Goal: Information Seeking & Learning: Learn about a topic

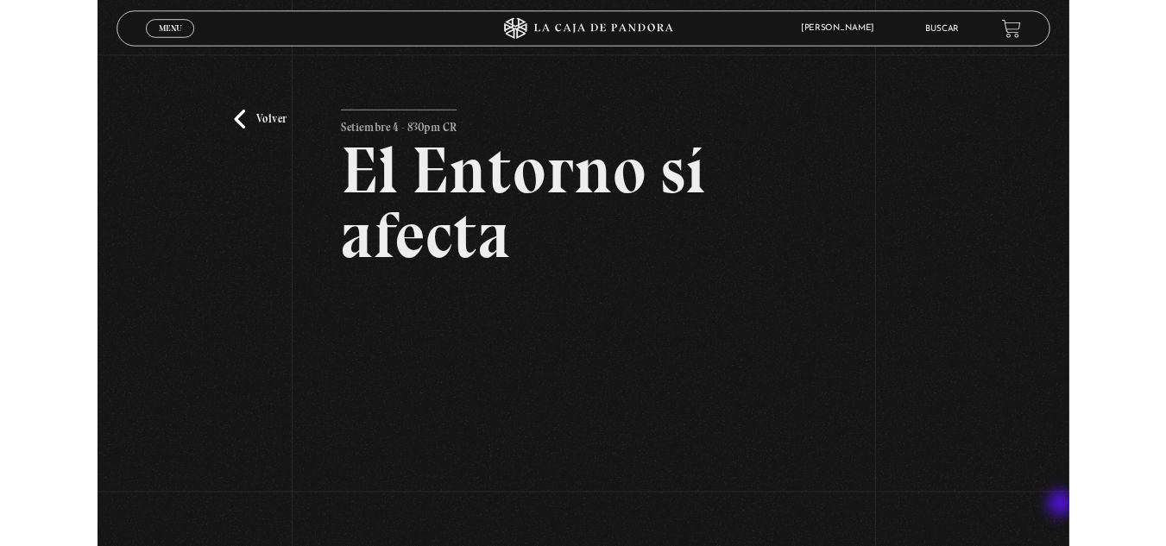
scroll to position [173, 0]
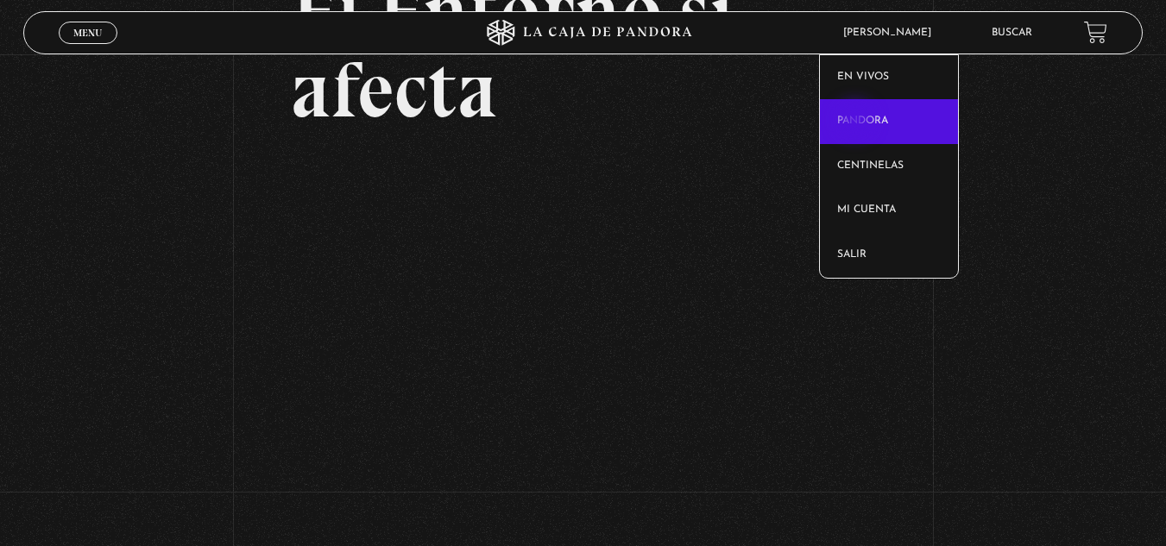
click at [857, 122] on link "Pandora" at bounding box center [889, 121] width 138 height 45
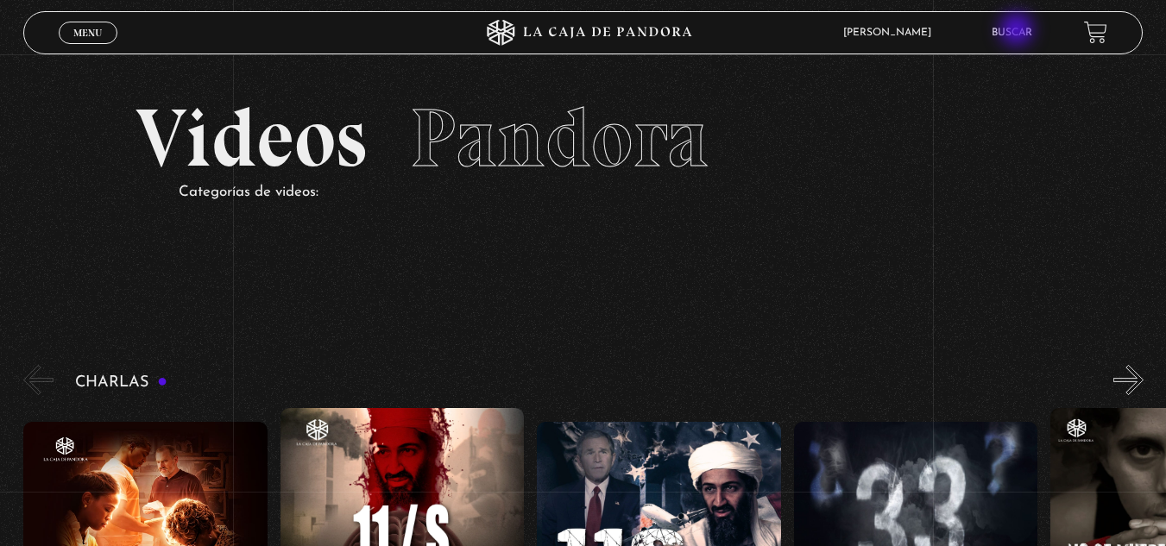
click at [1018, 31] on link "Buscar" at bounding box center [1011, 33] width 41 height 10
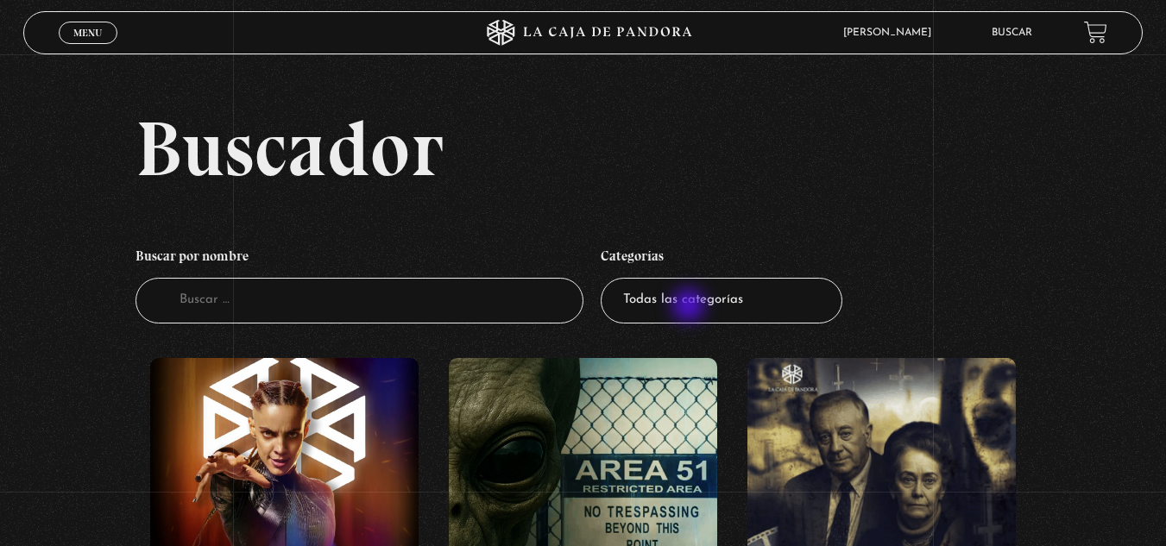
click at [690, 307] on select "Todas las categorías 11:11 Humanitario (1) Amo los Lunes (2) Análisis de series…" at bounding box center [721, 301] width 242 height 46
select select "centinelas"
click at [606, 278] on select "Todas las categorías 11:11 Humanitario (1) Amo los Lunes (2) Análisis de series…" at bounding box center [721, 301] width 242 height 46
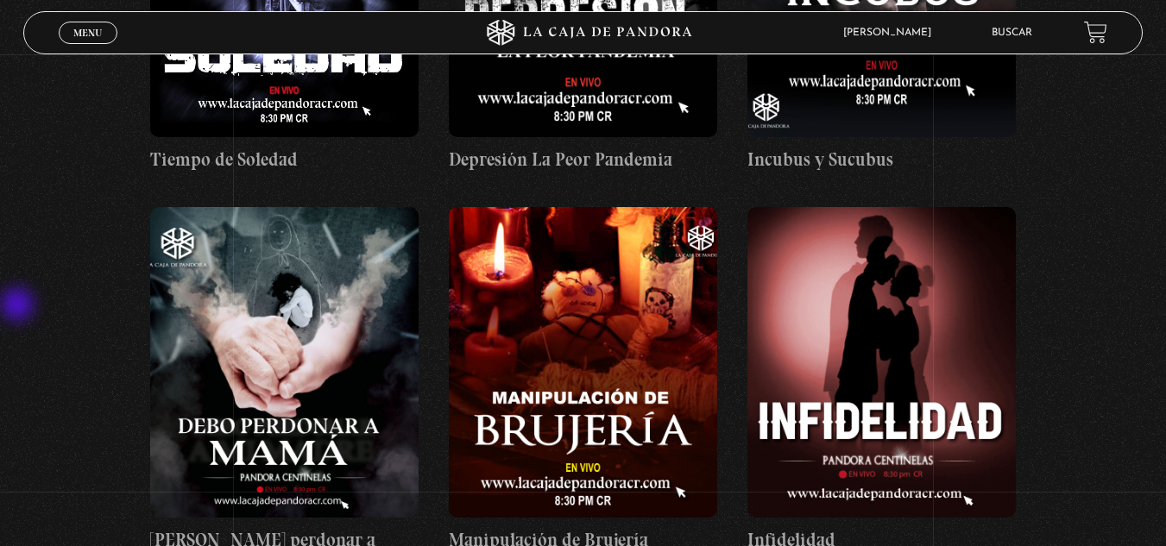
scroll to position [4055, 0]
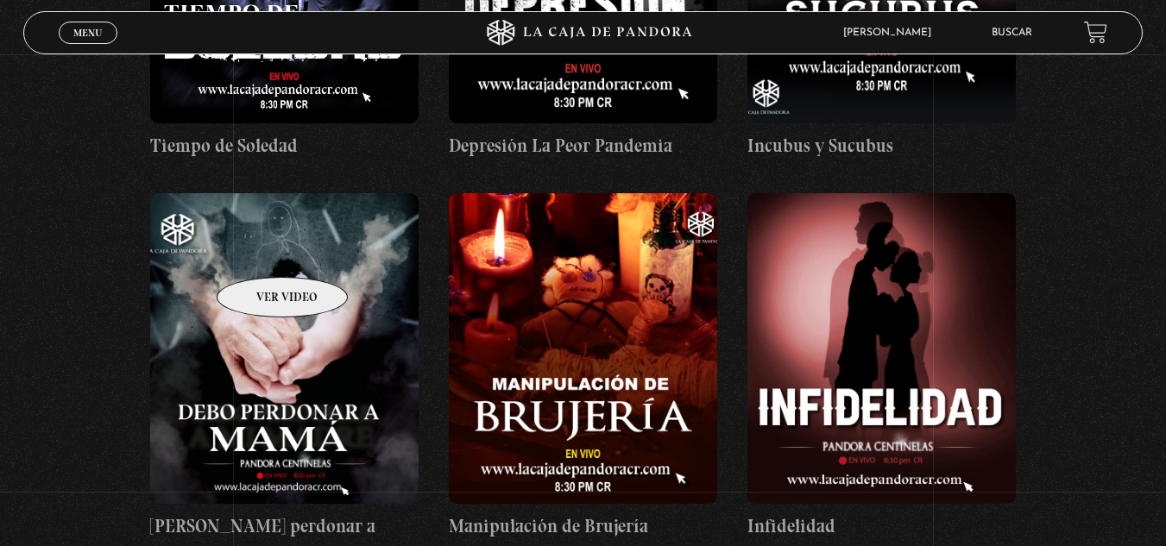
click at [260, 251] on figure at bounding box center [284, 348] width 268 height 311
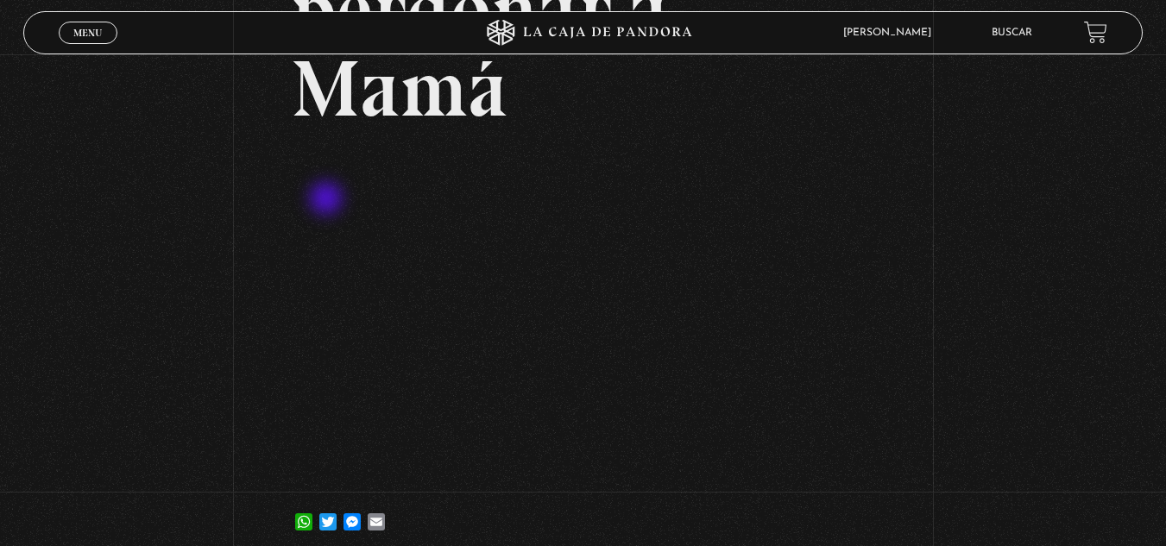
scroll to position [259, 0]
